Goal: Task Accomplishment & Management: Use online tool/utility

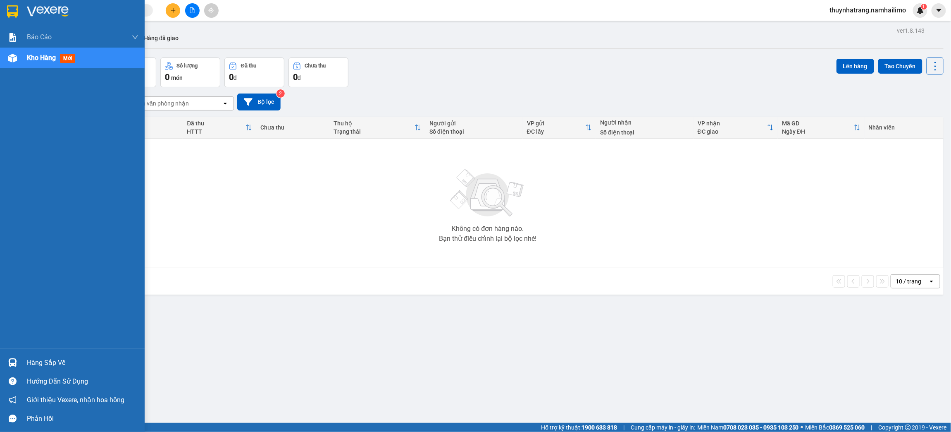
click at [10, 12] on img at bounding box center [12, 11] width 11 height 12
click at [15, 363] on img at bounding box center [12, 362] width 9 height 9
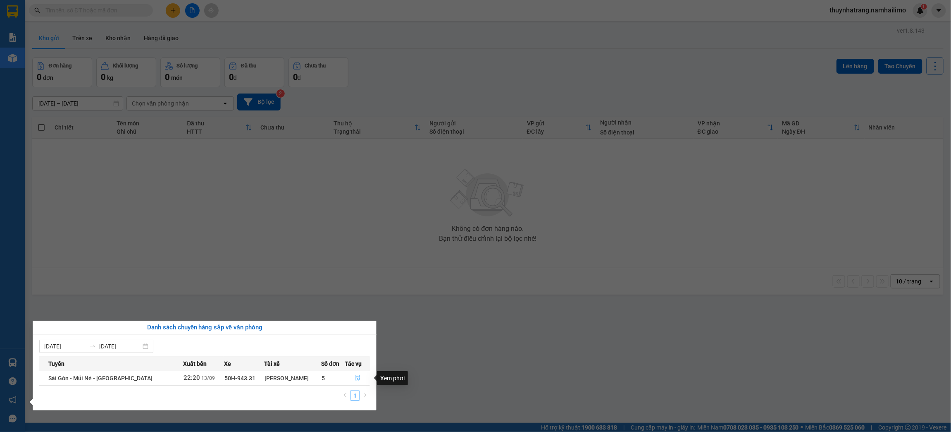
click at [353, 377] on button "button" at bounding box center [358, 377] width 24 height 13
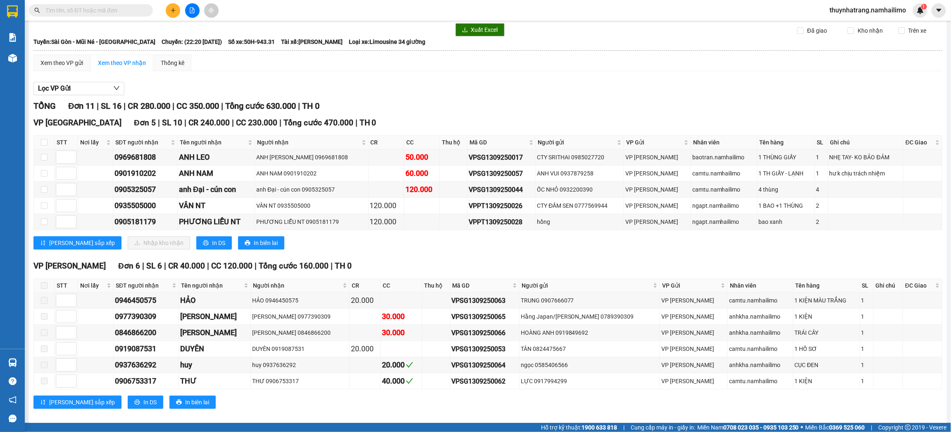
scroll to position [36, 0]
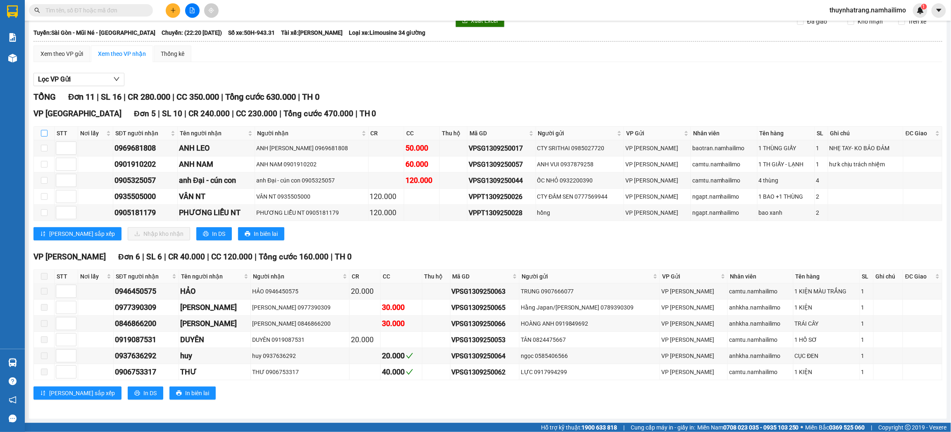
click at [43, 131] on input "checkbox" at bounding box center [44, 133] width 7 height 7
checkbox input "true"
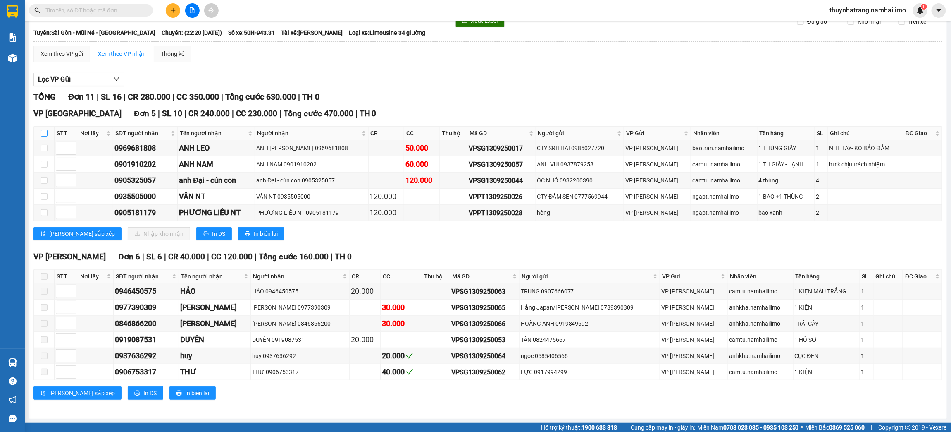
checkbox input "true"
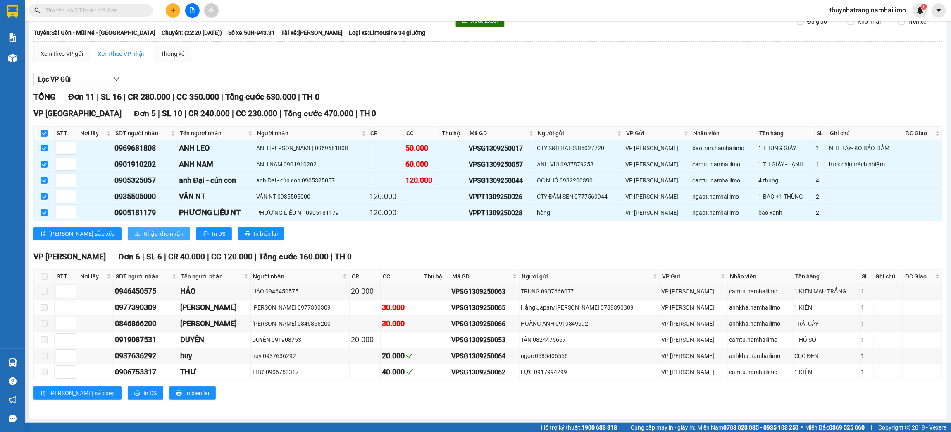
click at [143, 234] on span "Nhập kho nhận" at bounding box center [163, 233] width 40 height 9
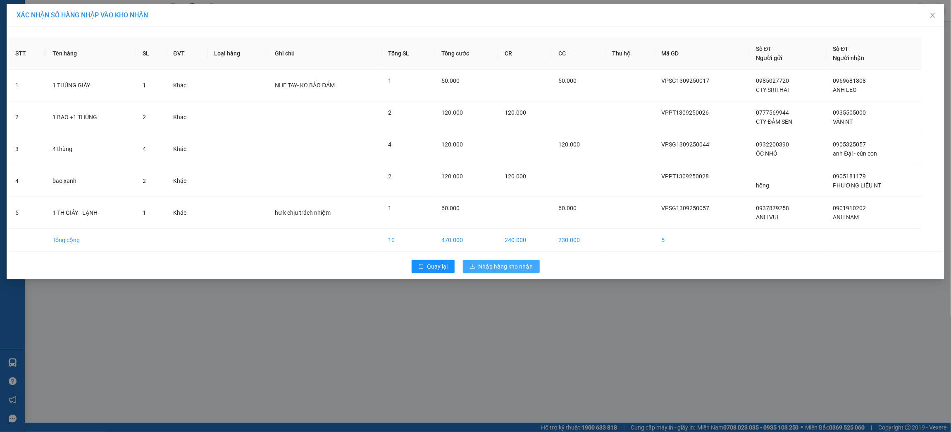
click at [515, 267] on span "Nhập hàng kho nhận" at bounding box center [506, 266] width 55 height 9
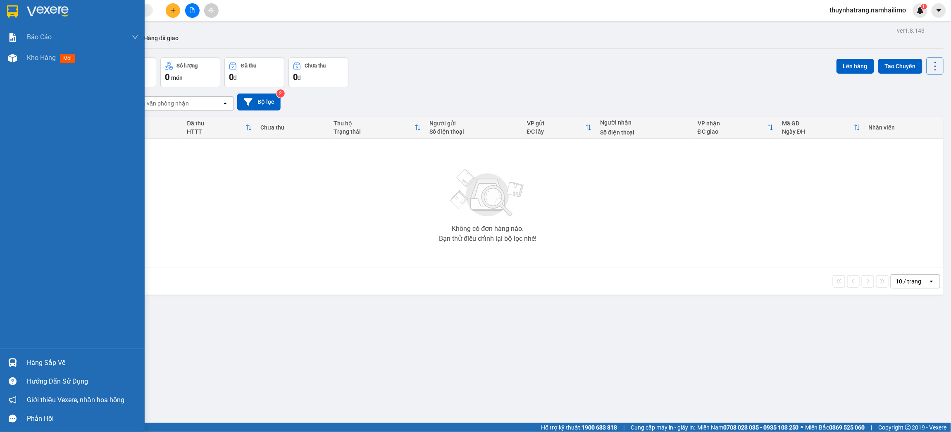
click at [15, 8] on img at bounding box center [12, 11] width 11 height 12
